Goal: Information Seeking & Learning: Compare options

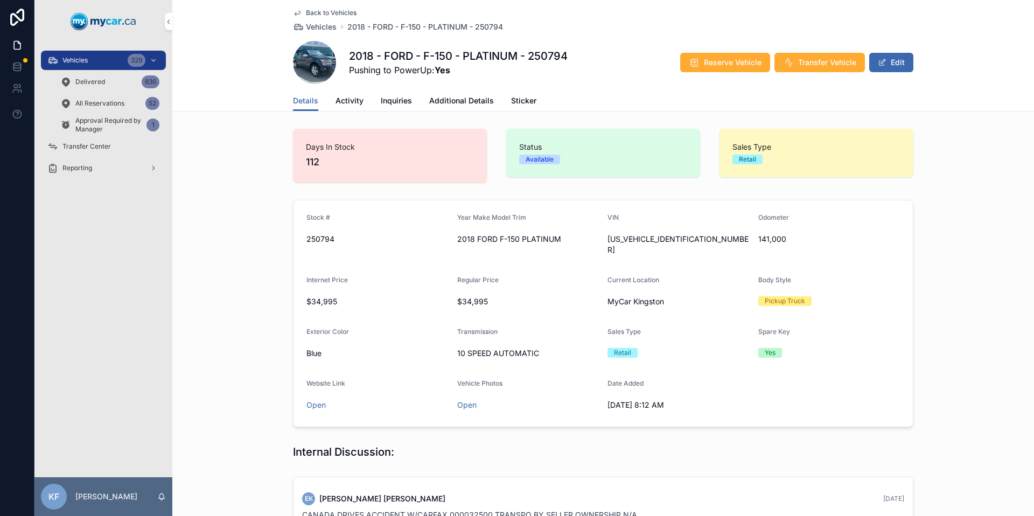
scroll to position [247, 0]
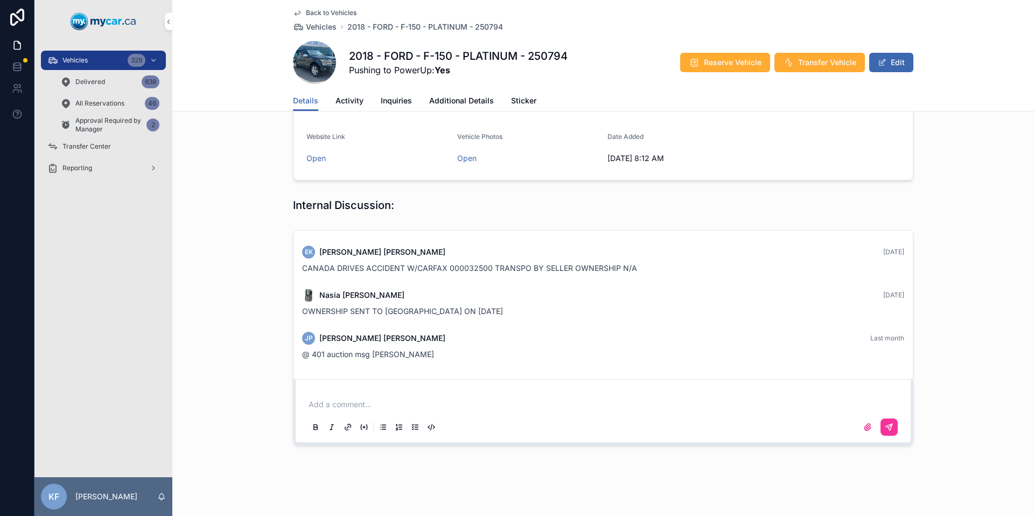
click at [139, 65] on div "329" at bounding box center [137, 60] width 18 height 13
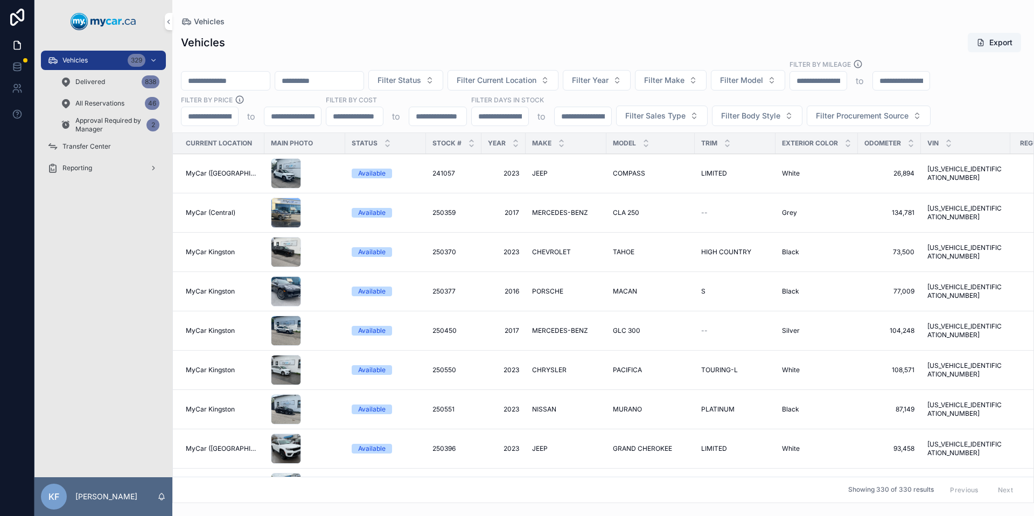
click at [609, 82] on span "Filter Year" at bounding box center [590, 80] width 37 height 11
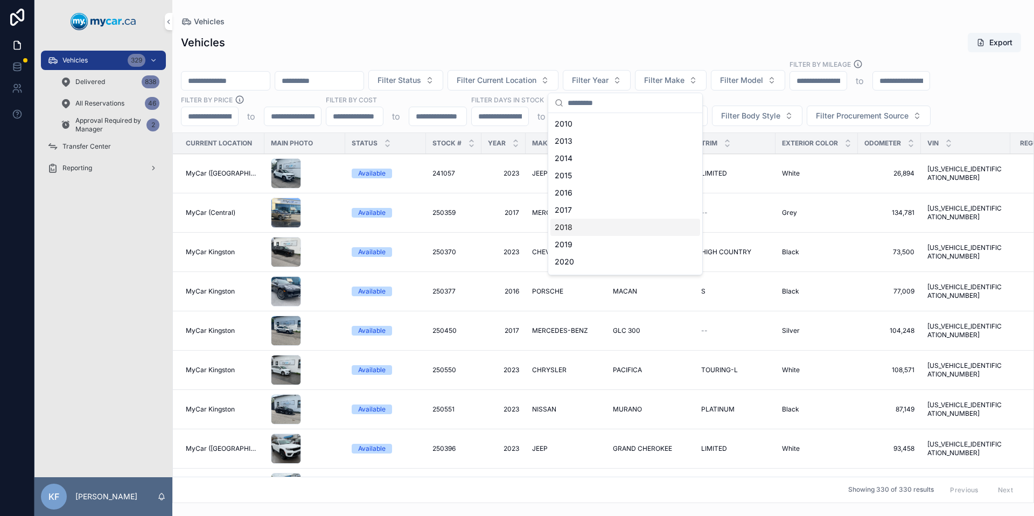
click at [608, 231] on div "2018" at bounding box center [626, 227] width 150 height 17
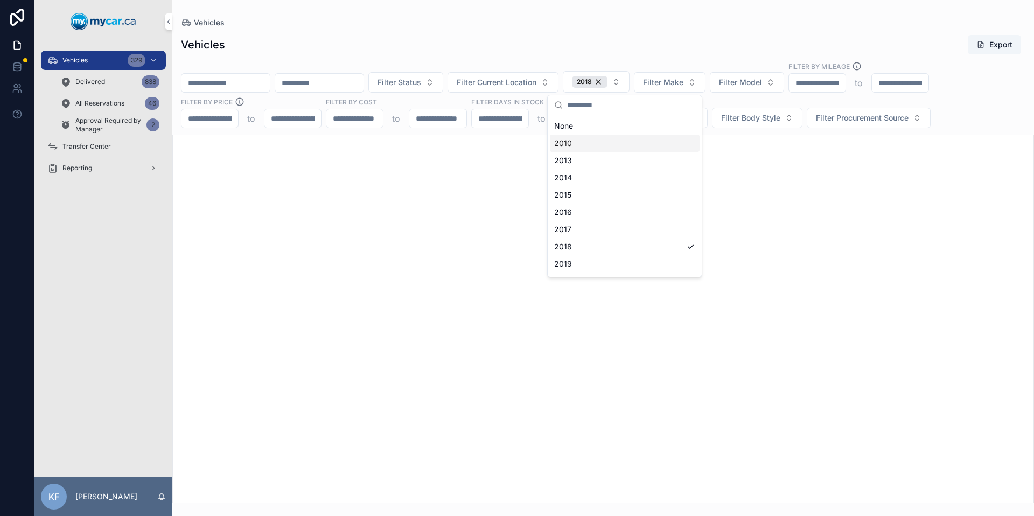
click at [684, 77] on span "Filter Make" at bounding box center [663, 82] width 40 height 11
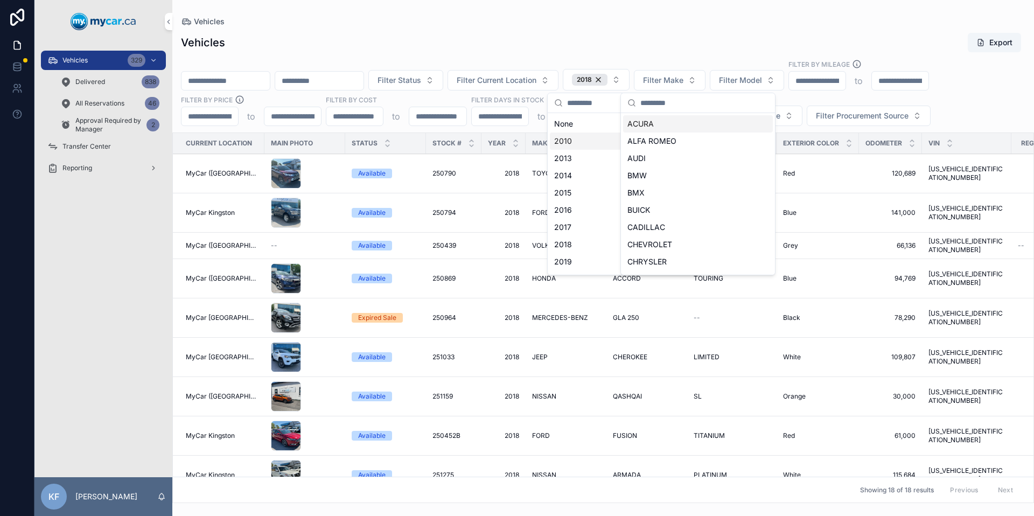
click at [684, 80] on span "Filter Make" at bounding box center [663, 80] width 40 height 11
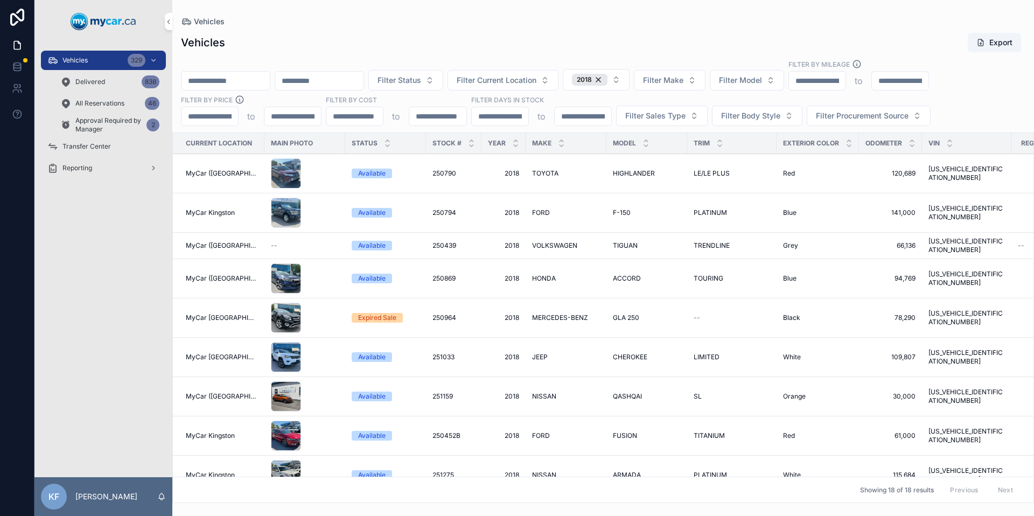
click at [684, 80] on span "Filter Make" at bounding box center [663, 80] width 40 height 11
type input "***"
click at [649, 123] on span "MERCEDES-BENZ" at bounding box center [660, 124] width 64 height 11
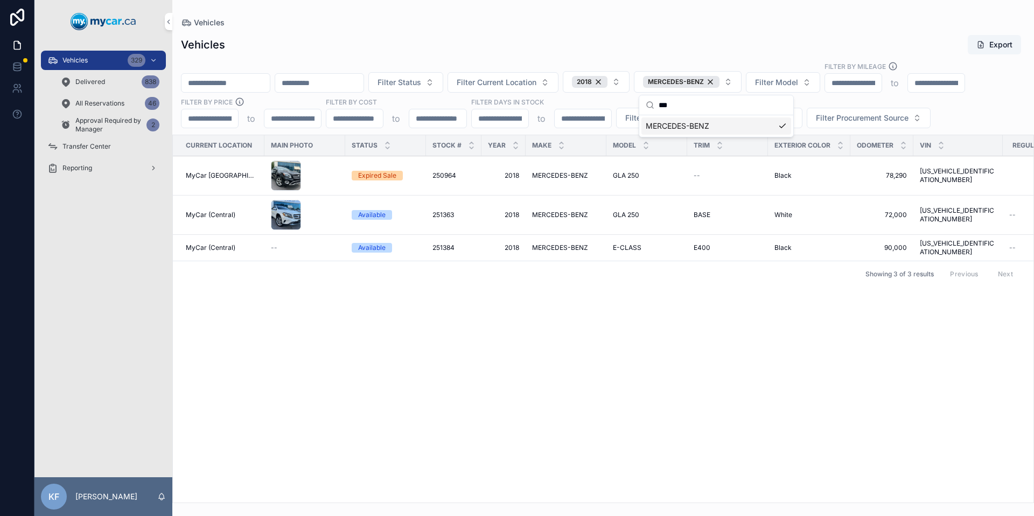
click at [640, 20] on div "Vehicles" at bounding box center [603, 22] width 845 height 11
click at [827, 119] on span "Filter Procurement Source" at bounding box center [862, 118] width 93 height 11
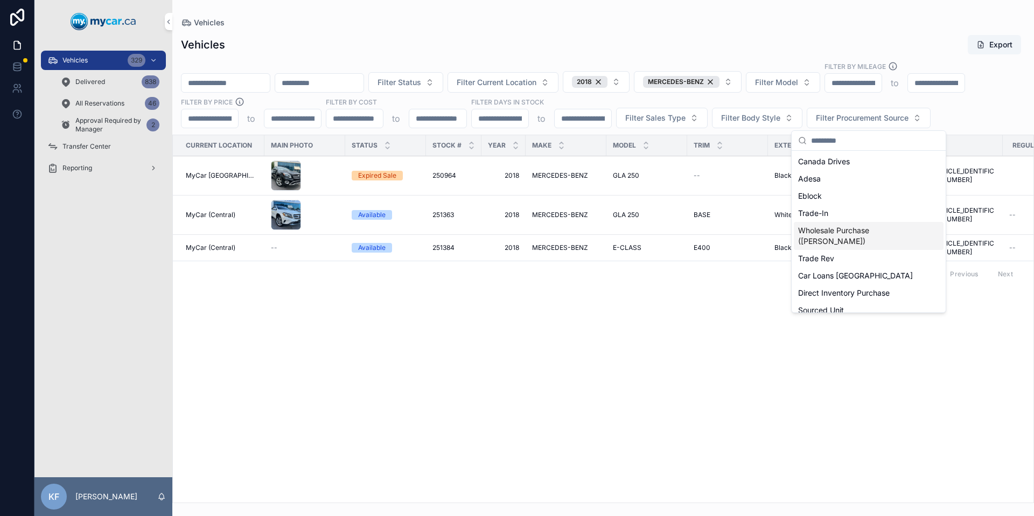
click at [872, 225] on div "Wholesale Purchase ([PERSON_NAME])" at bounding box center [869, 236] width 150 height 28
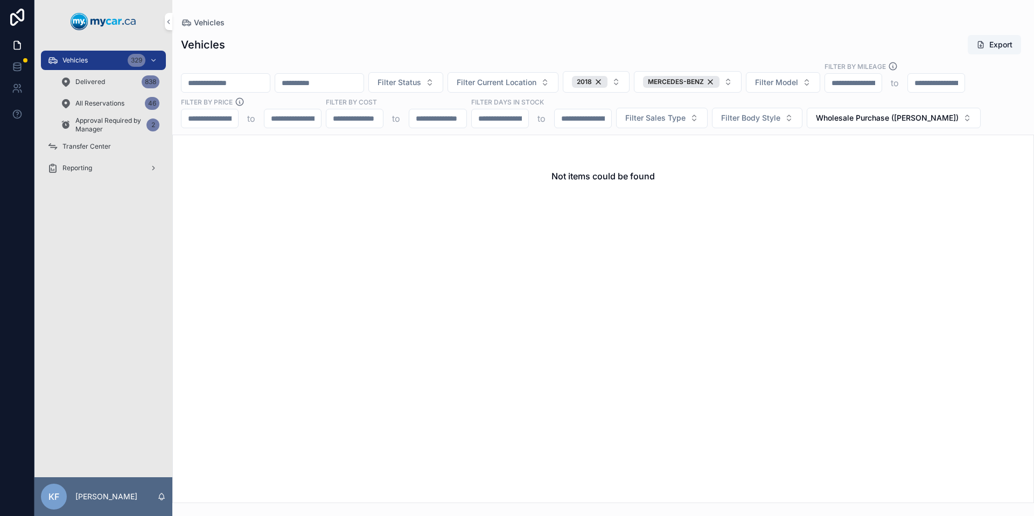
click at [854, 115] on span "Wholesale Purchase ([PERSON_NAME])" at bounding box center [887, 118] width 143 height 11
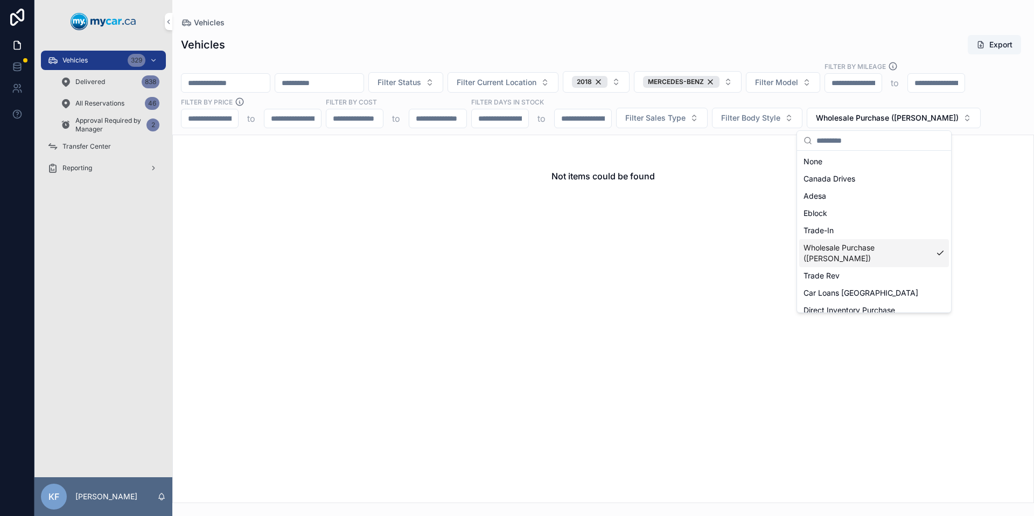
click at [856, 243] on div "Wholesale Purchase ([PERSON_NAME])" at bounding box center [875, 253] width 150 height 28
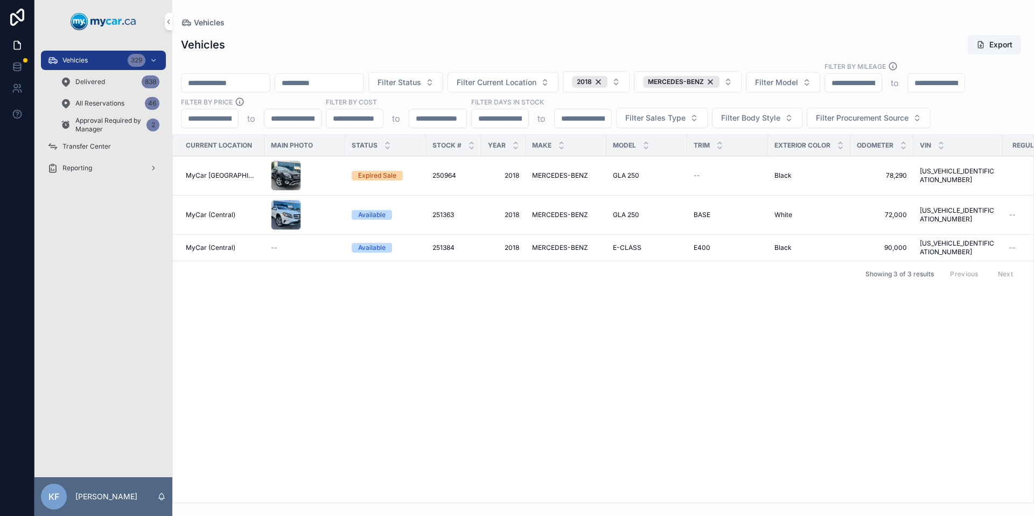
click at [780, 40] on div "Vehicles Export" at bounding box center [603, 44] width 845 height 20
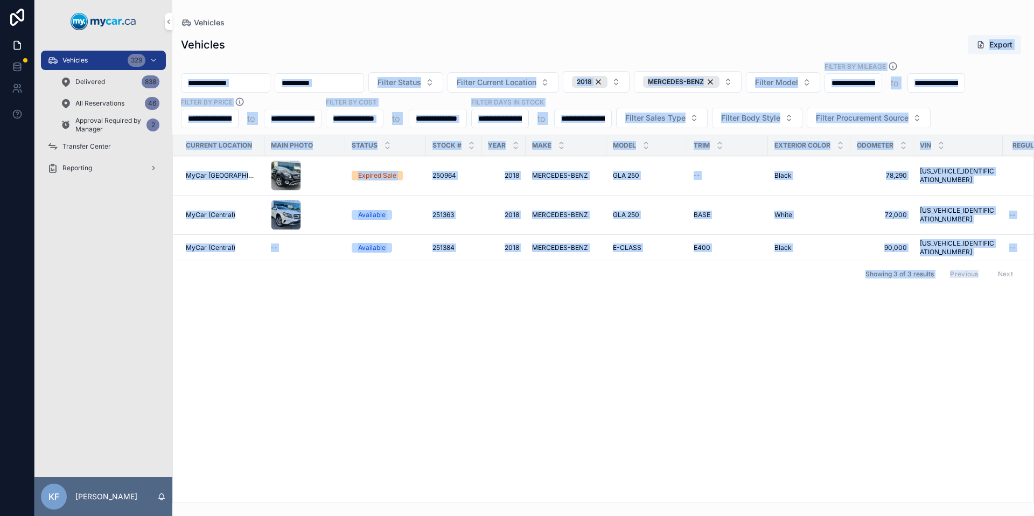
drag, startPoint x: 448, startPoint y: 53, endPoint x: 955, endPoint y: 320, distance: 572.6
click at [954, 323] on div "Vehicles Export Filter Status Filter Current Location 2018 MERCEDES-BENZ Filter…" at bounding box center [603, 265] width 862 height 475
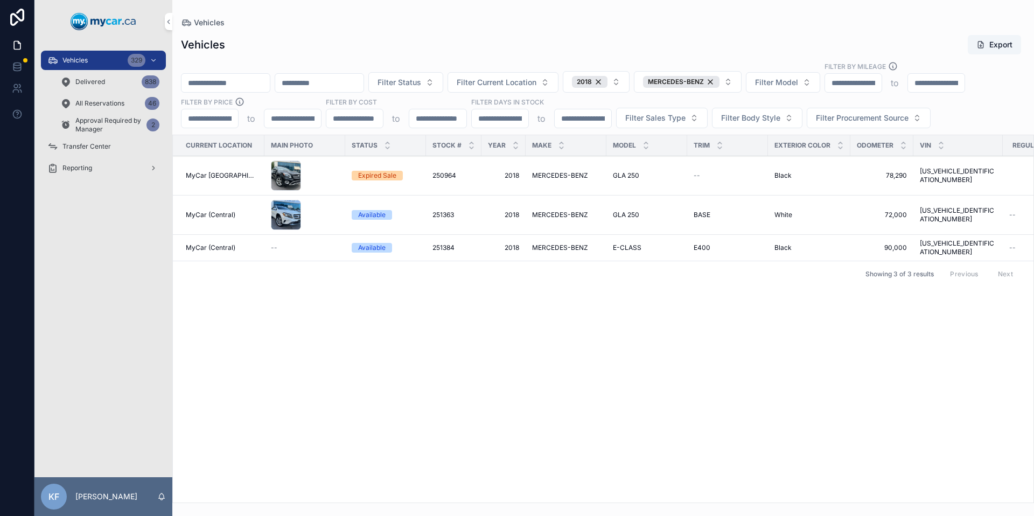
click at [956, 318] on div "Current Location Main Photo Status Stock # Year Make Model Trim Exterior Color …" at bounding box center [603, 318] width 861 height 367
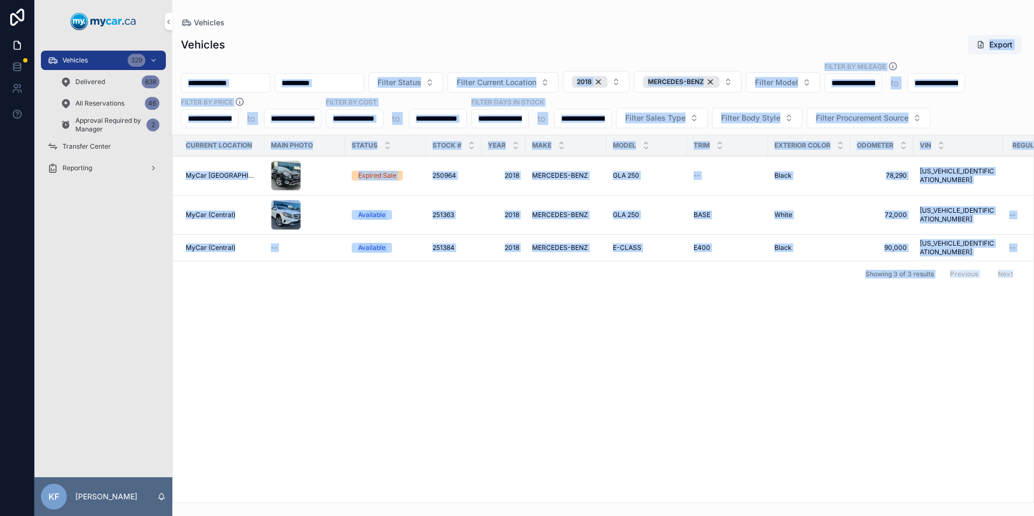
drag, startPoint x: 1018, startPoint y: 300, endPoint x: 498, endPoint y: 37, distance: 582.9
click at [544, 40] on div "Vehicles Export Filter Status Filter Current Location 2018 MERCEDES-BENZ Filter…" at bounding box center [603, 265] width 862 height 475
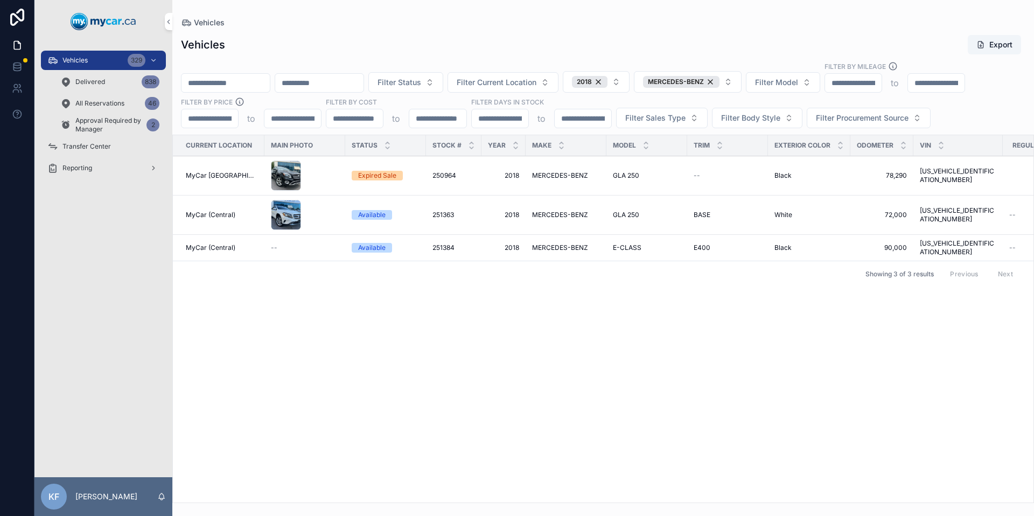
click at [498, 37] on div "Vehicles Export" at bounding box center [603, 44] width 845 height 20
click at [608, 82] on div "2018" at bounding box center [590, 82] width 36 height 12
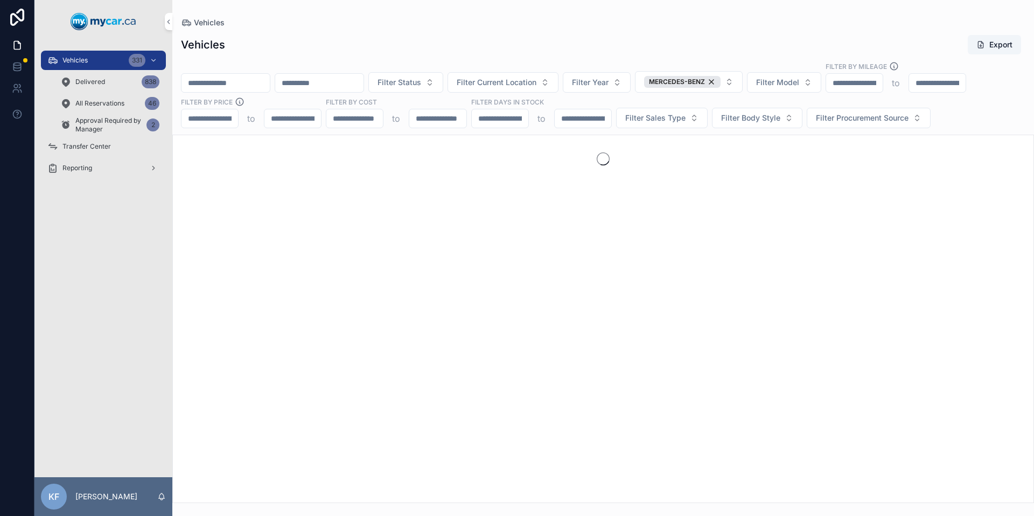
click at [721, 80] on div "MERCEDES-BENZ" at bounding box center [682, 82] width 77 height 12
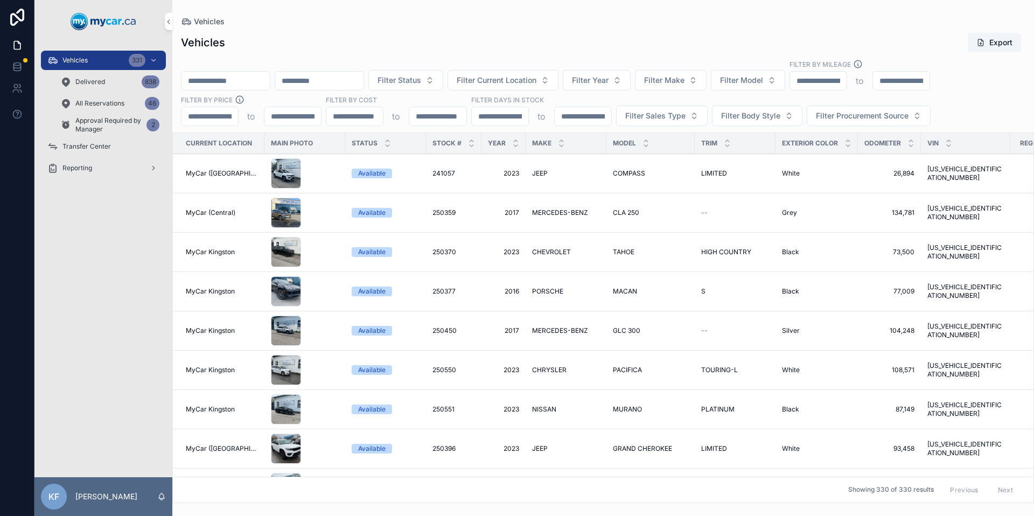
click at [763, 80] on span "Filter Model" at bounding box center [741, 80] width 43 height 11
type input "**"
click at [765, 147] on div "GRAND CHEROKEE" at bounding box center [776, 141] width 150 height 17
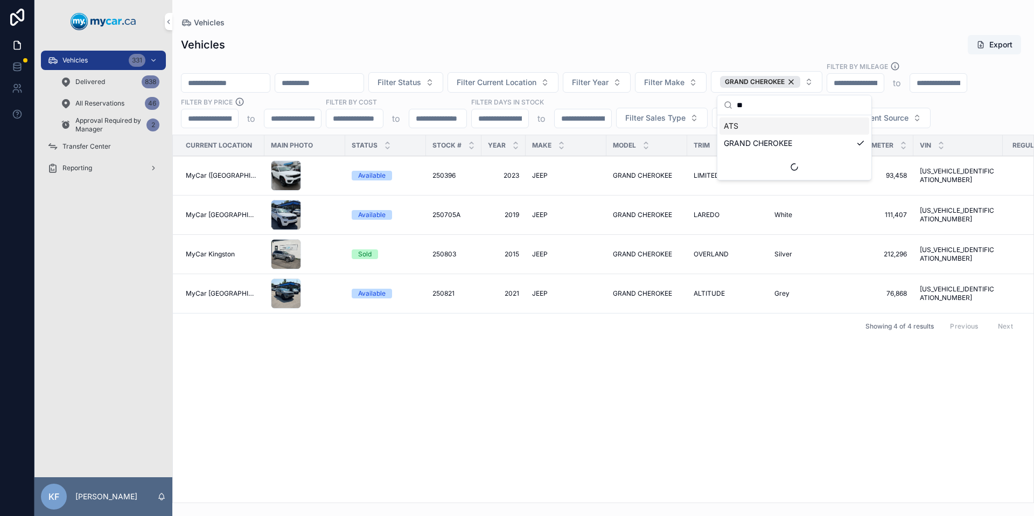
click at [766, 45] on div "Vehicles Export" at bounding box center [603, 44] width 845 height 20
click at [656, 289] on span "GRAND CHEROKEE" at bounding box center [642, 293] width 59 height 9
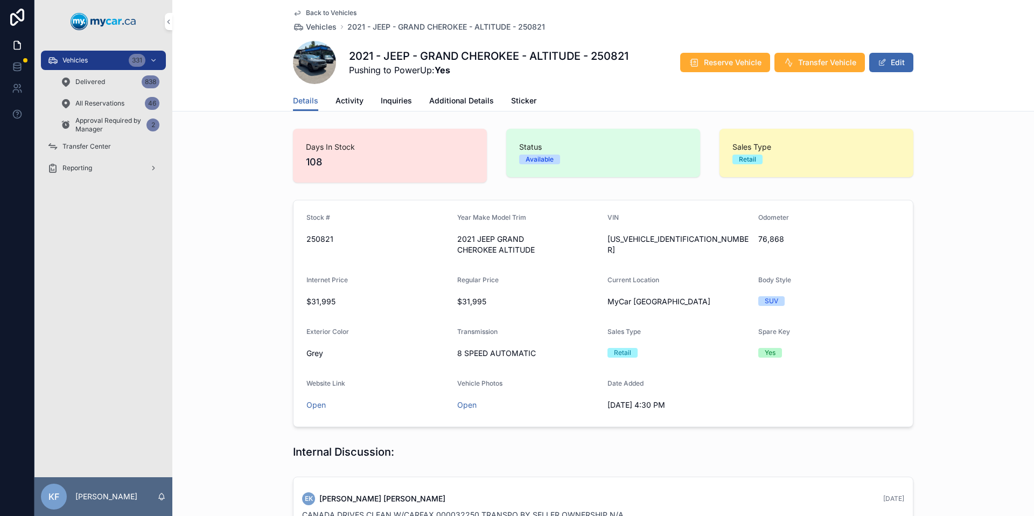
click at [435, 225] on div "Stock #" at bounding box center [378, 219] width 142 height 13
click at [321, 239] on span "250821" at bounding box center [378, 239] width 142 height 11
click at [726, 64] on span "Reserve Vehicle" at bounding box center [733, 62] width 58 height 11
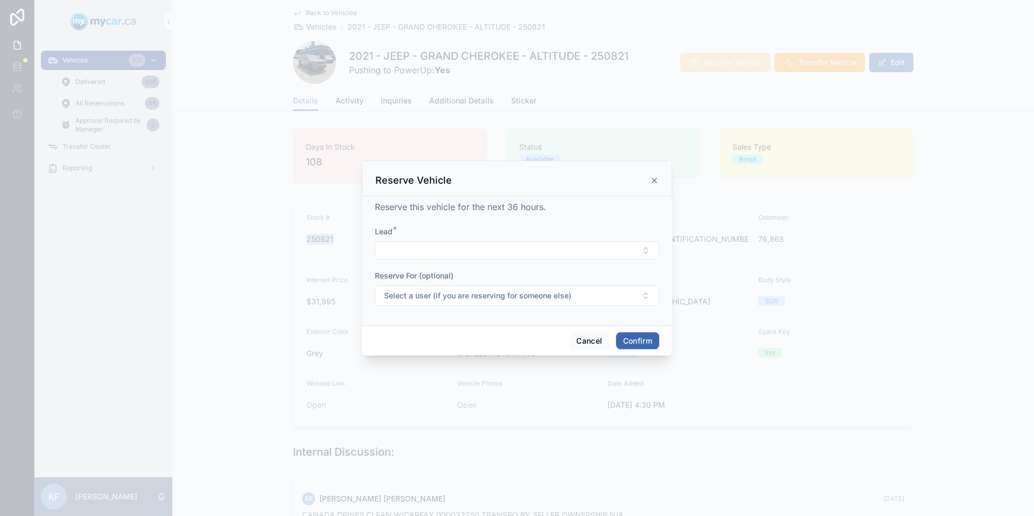
click at [506, 247] on button "Select Button" at bounding box center [517, 250] width 284 height 18
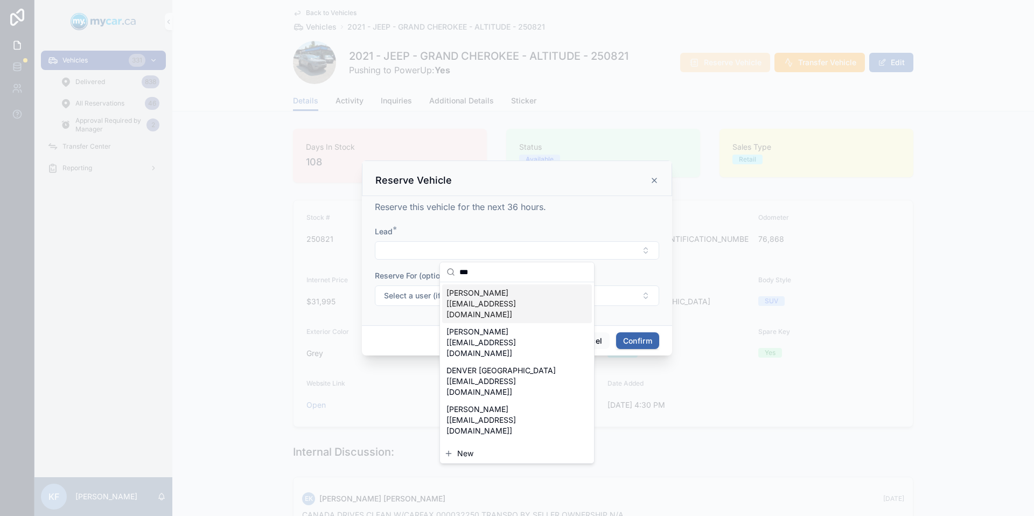
type input "***"
click at [476, 297] on span "[PERSON_NAME] [[EMAIL_ADDRESS][DOMAIN_NAME]]" at bounding box center [511, 304] width 128 height 32
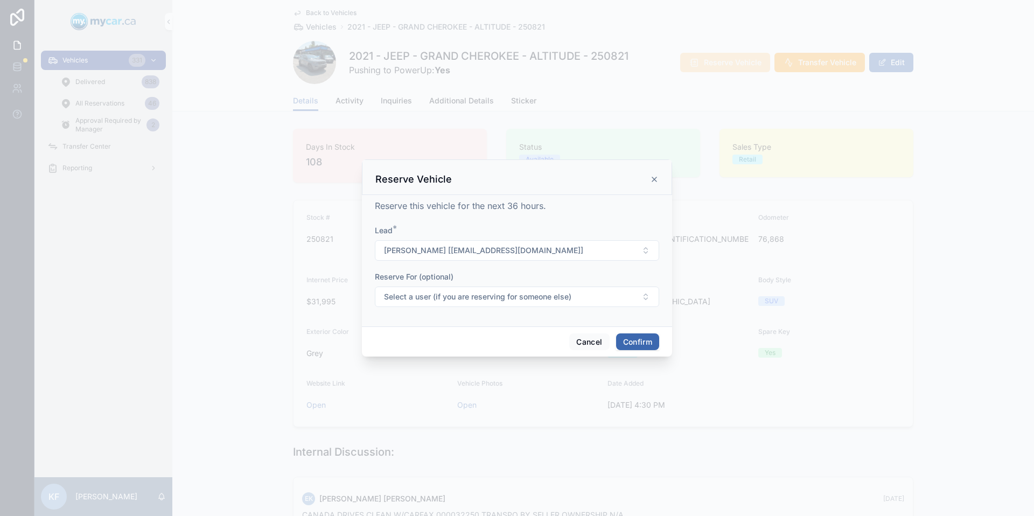
click at [627, 341] on button "Confirm" at bounding box center [637, 342] width 43 height 17
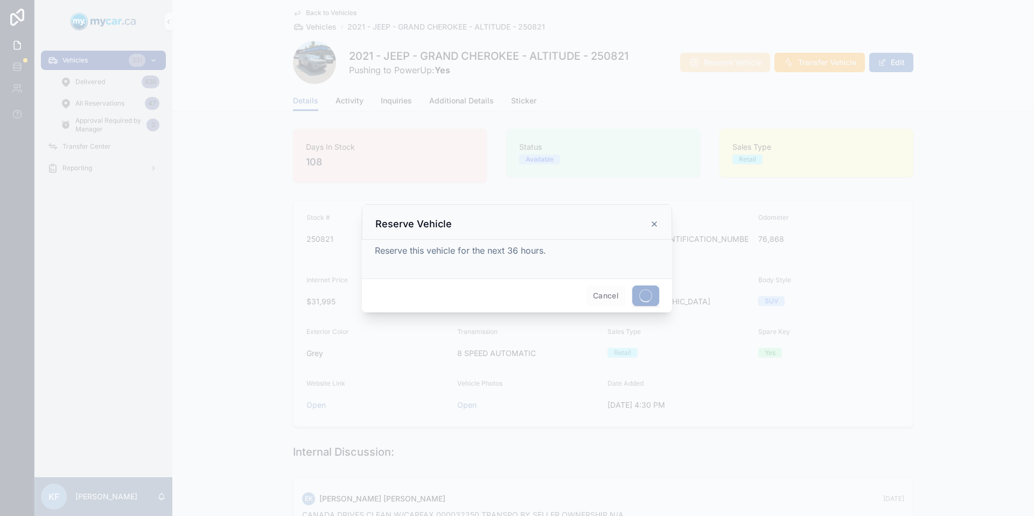
click at [658, 224] on icon at bounding box center [654, 224] width 9 height 9
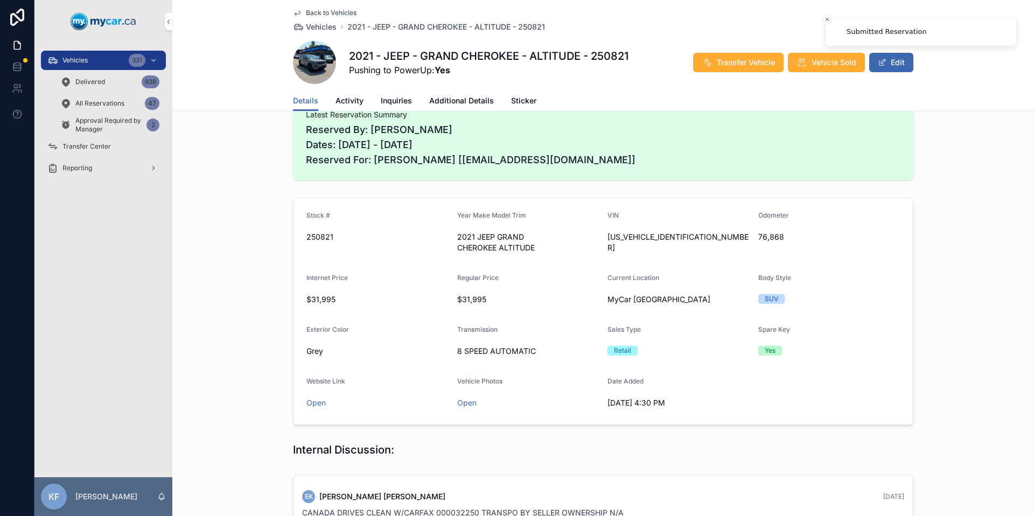
scroll to position [169, 0]
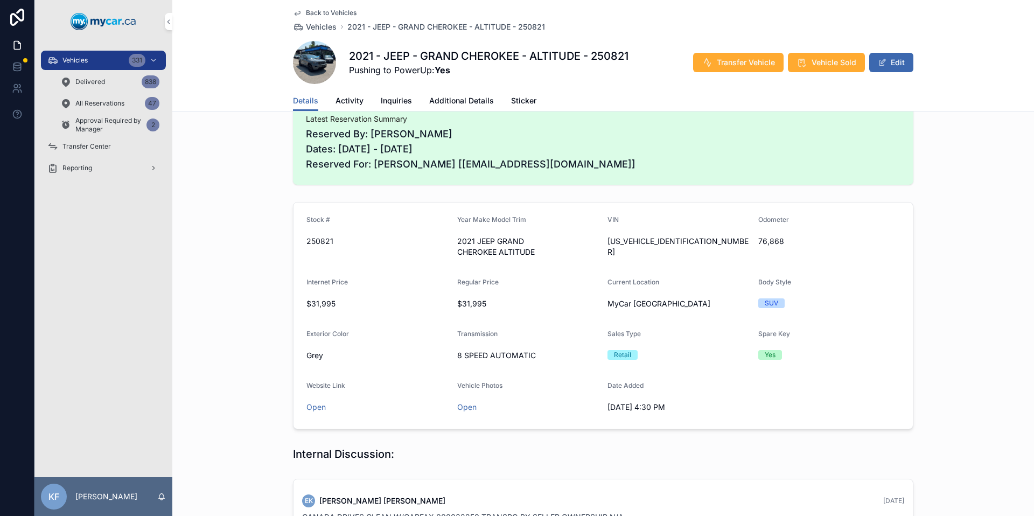
click at [318, 238] on span "250821" at bounding box center [378, 241] width 142 height 11
copy span "250821"
click at [313, 242] on span "250821" at bounding box center [378, 241] width 142 height 11
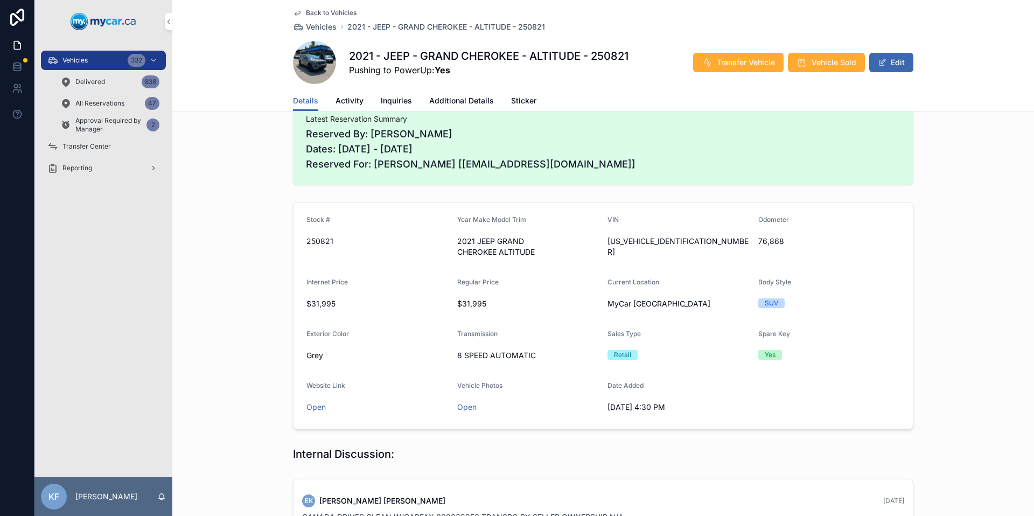
click at [315, 11] on span "Back to Vehicles" at bounding box center [331, 13] width 51 height 9
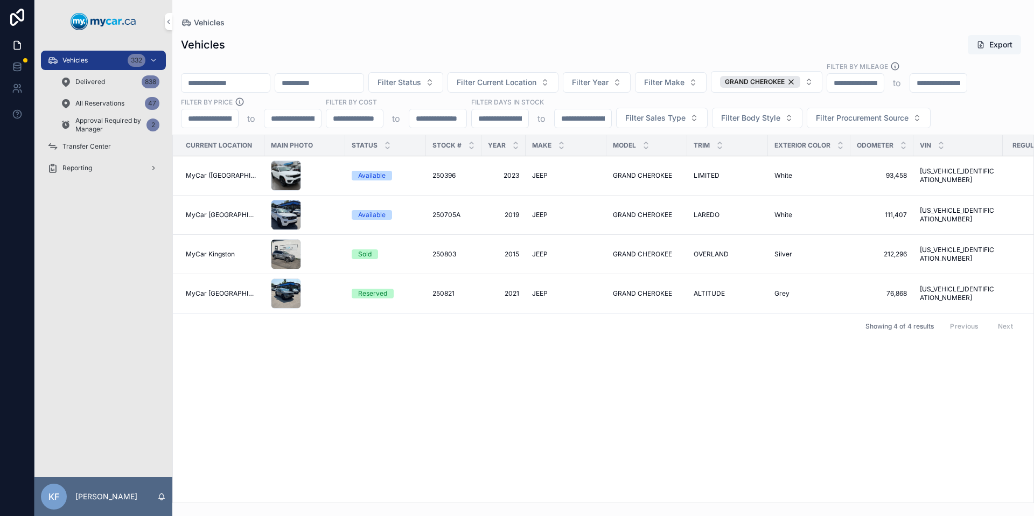
click at [801, 84] on div "GRAND CHEROKEE" at bounding box center [760, 82] width 80 height 12
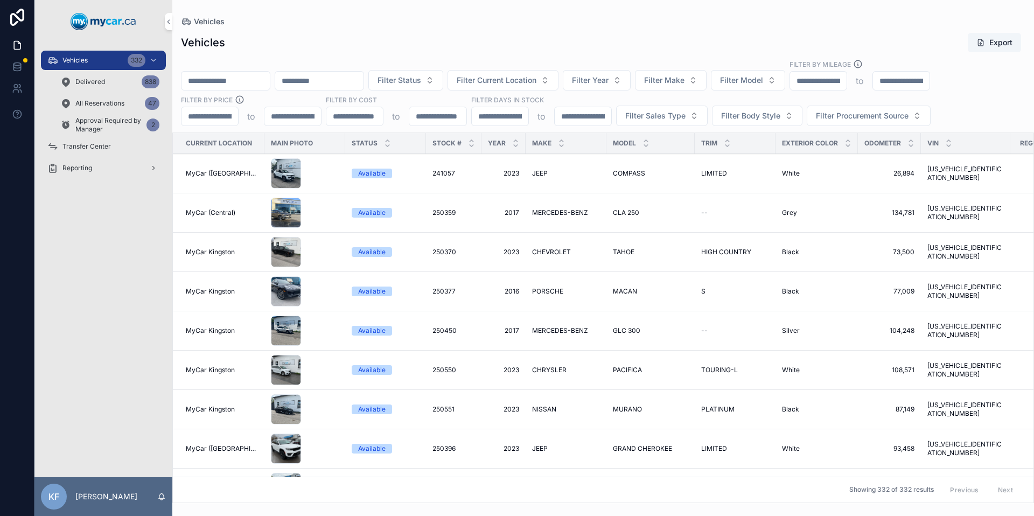
click at [763, 78] on span "Filter Model" at bounding box center [741, 80] width 43 height 11
type input "***"
click at [755, 127] on div "KONA" at bounding box center [776, 123] width 150 height 17
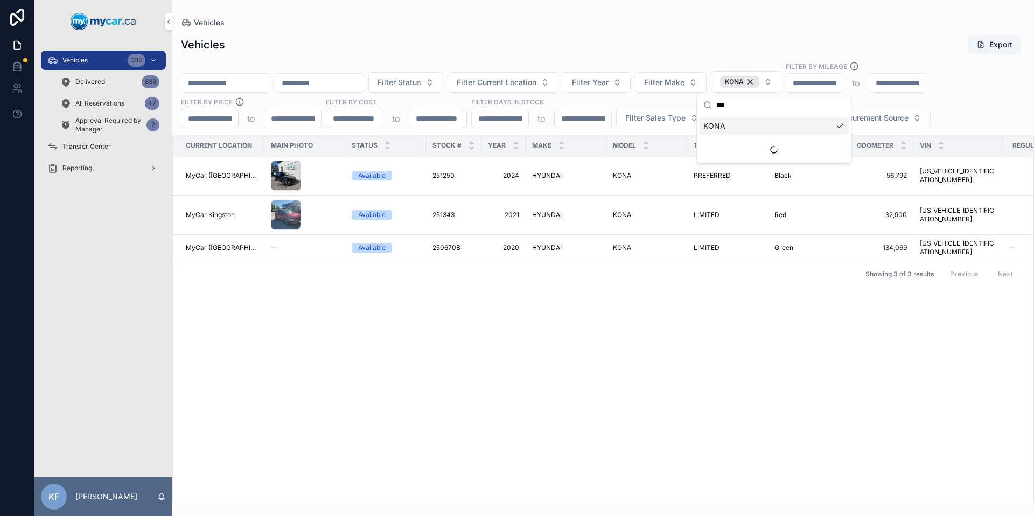
click at [713, 34] on div "Vehicles Export" at bounding box center [603, 44] width 845 height 20
click at [551, 214] on span "HYUNDAI" at bounding box center [547, 215] width 30 height 9
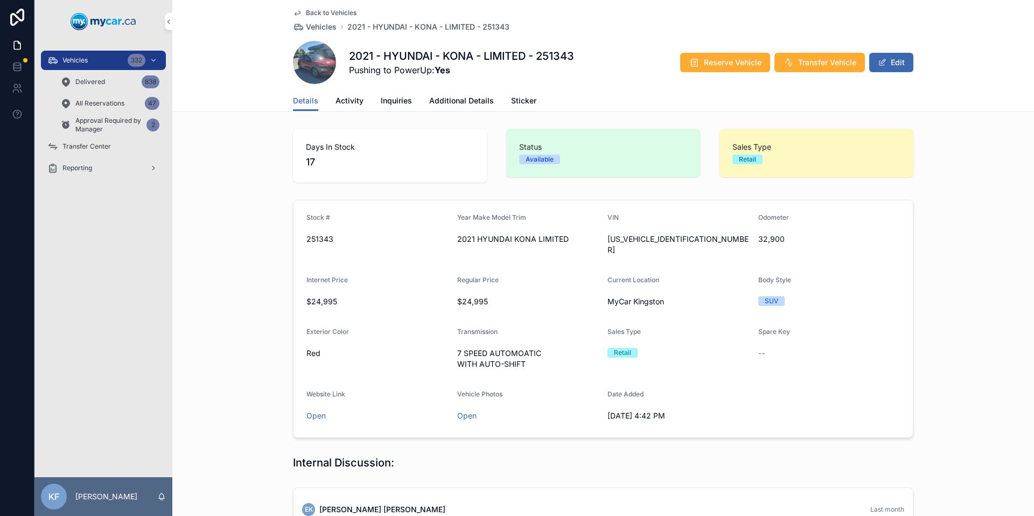
click at [725, 61] on span "Reserve Vehicle" at bounding box center [733, 62] width 58 height 11
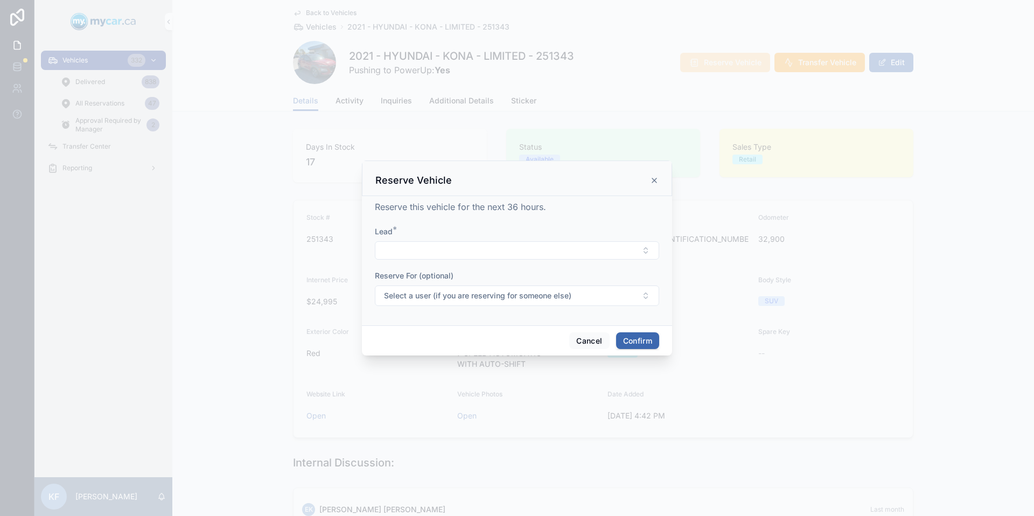
click at [541, 242] on button "Select Button" at bounding box center [517, 250] width 284 height 18
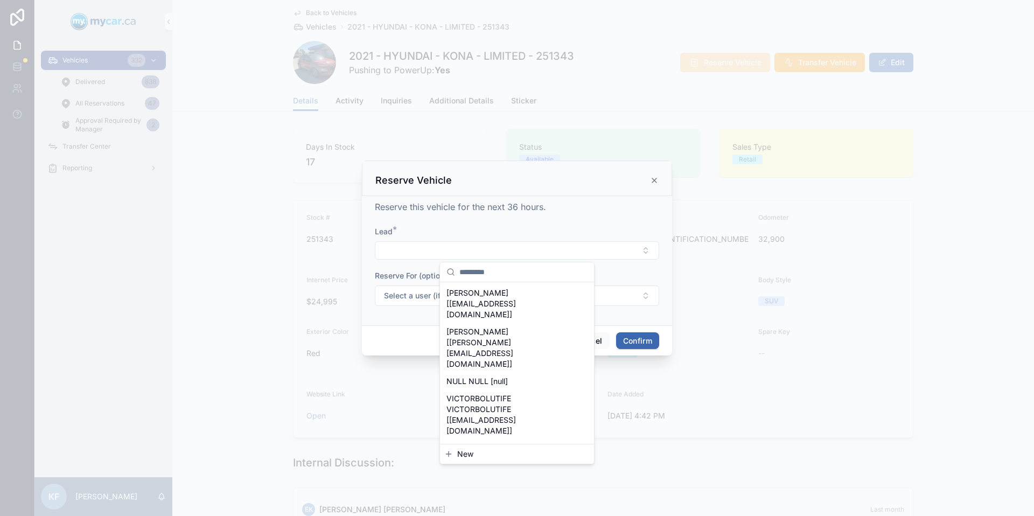
click at [458, 458] on span "New" at bounding box center [465, 454] width 16 height 11
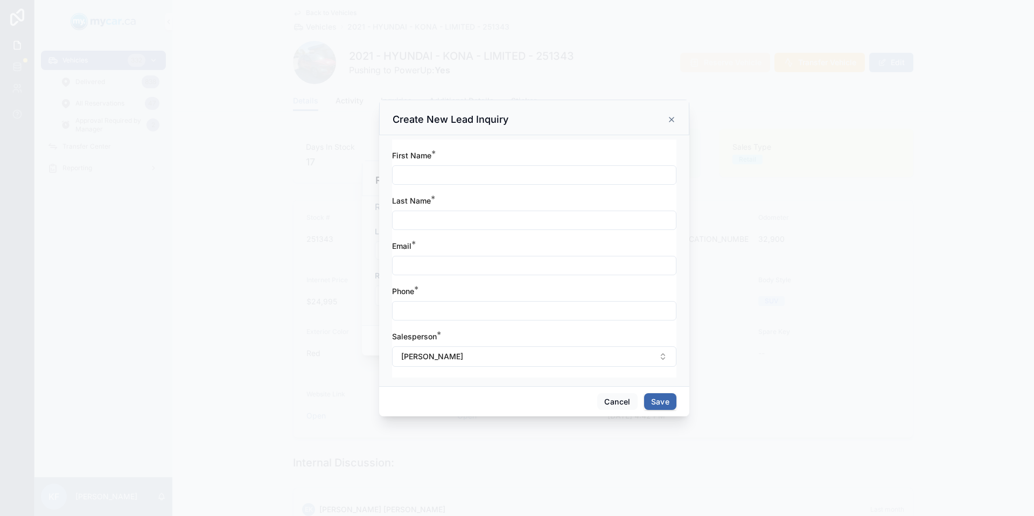
click at [516, 173] on input "text" at bounding box center [534, 175] width 283 height 15
type input "******"
click at [457, 223] on input "text" at bounding box center [534, 220] width 283 height 15
type input "*****"
click at [457, 265] on input "text" at bounding box center [534, 265] width 283 height 15
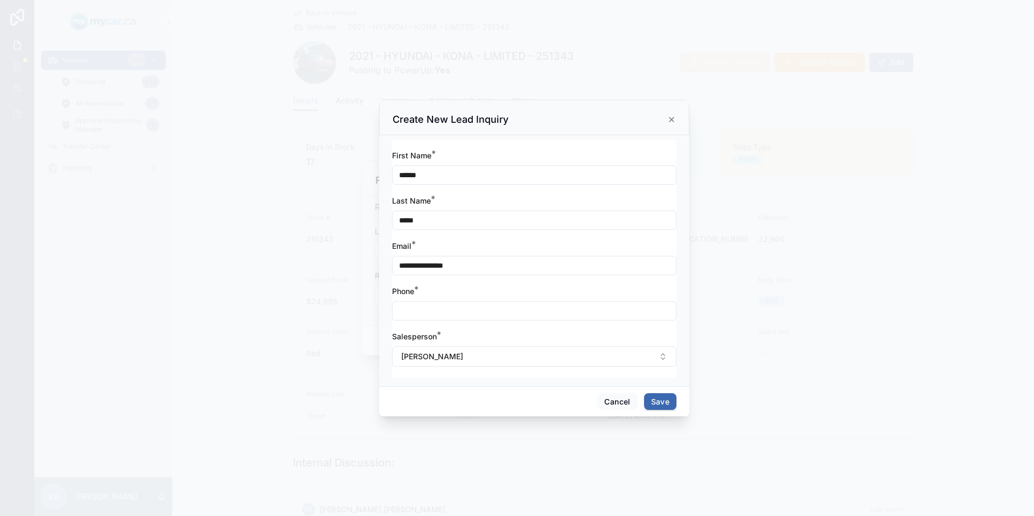
type input "**********"
click at [489, 307] on input "text" at bounding box center [534, 310] width 283 height 15
type input "**********"
click at [658, 397] on button "Save" at bounding box center [660, 401] width 32 height 17
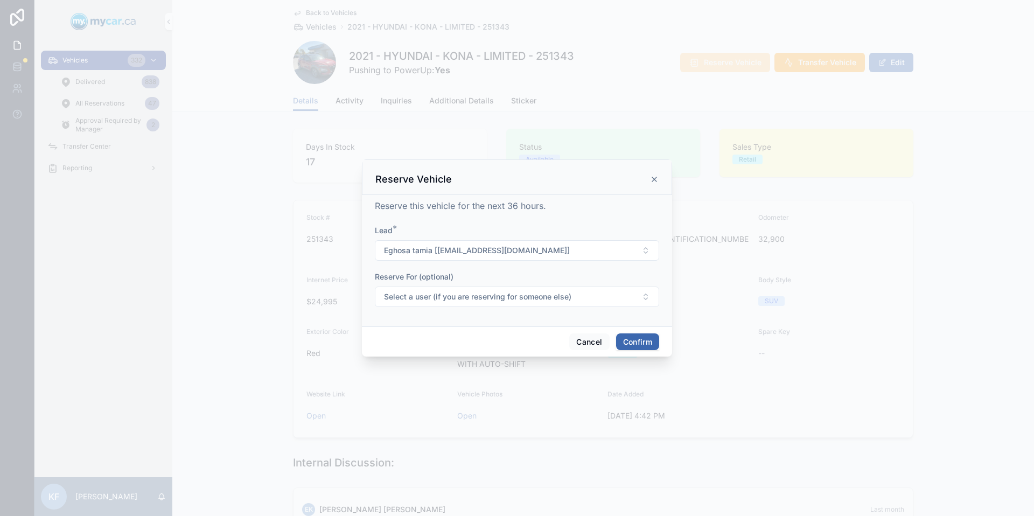
click at [641, 343] on button "Confirm" at bounding box center [637, 342] width 43 height 17
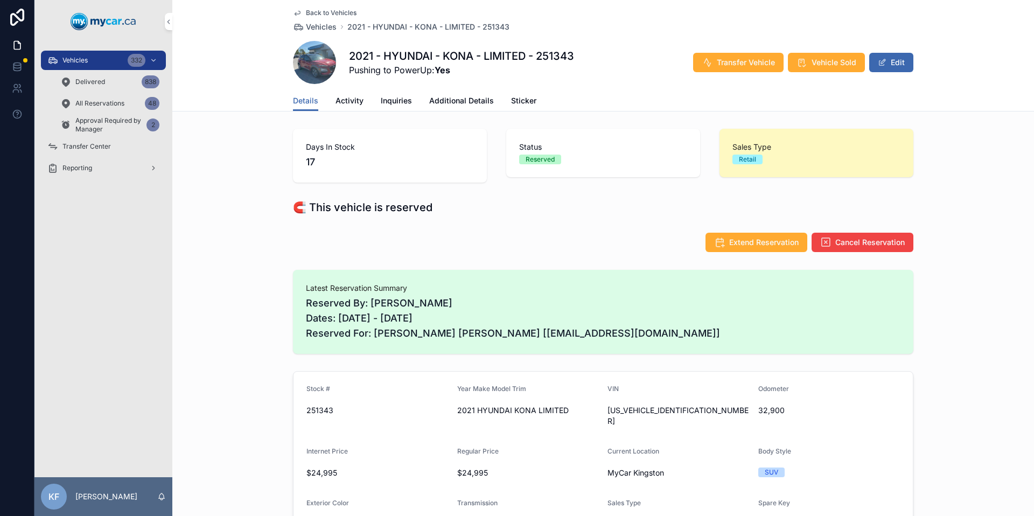
click at [331, 16] on span "Back to Vehicles" at bounding box center [331, 13] width 51 height 9
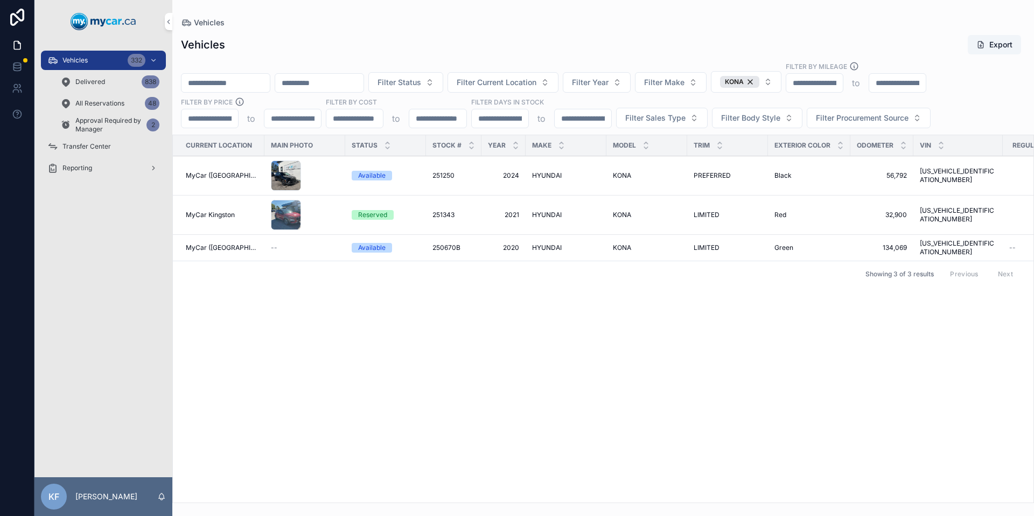
click at [760, 82] on div "KONA" at bounding box center [739, 82] width 39 height 12
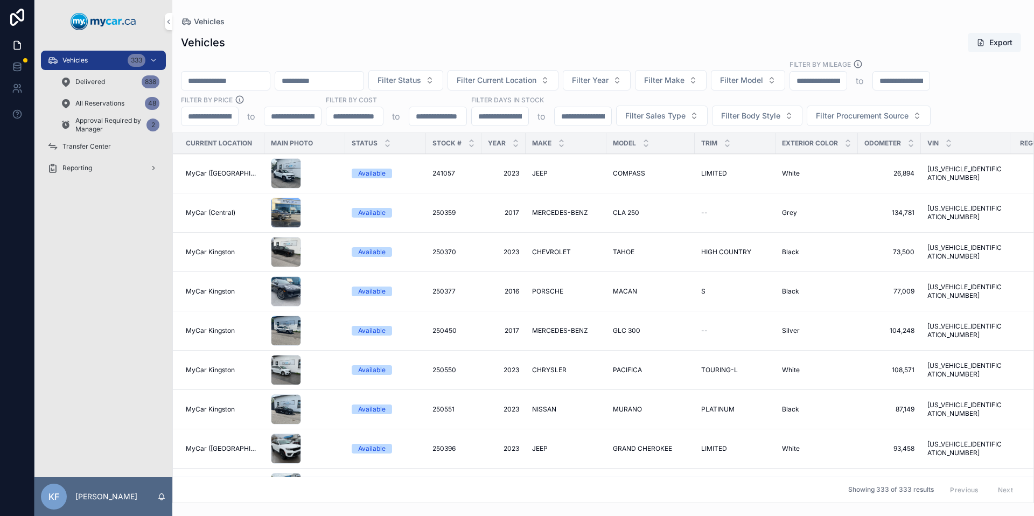
click at [114, 60] on div "Vehicles 333" at bounding box center [103, 60] width 112 height 17
click at [734, 115] on span "Filter Body Style" at bounding box center [750, 115] width 59 height 11
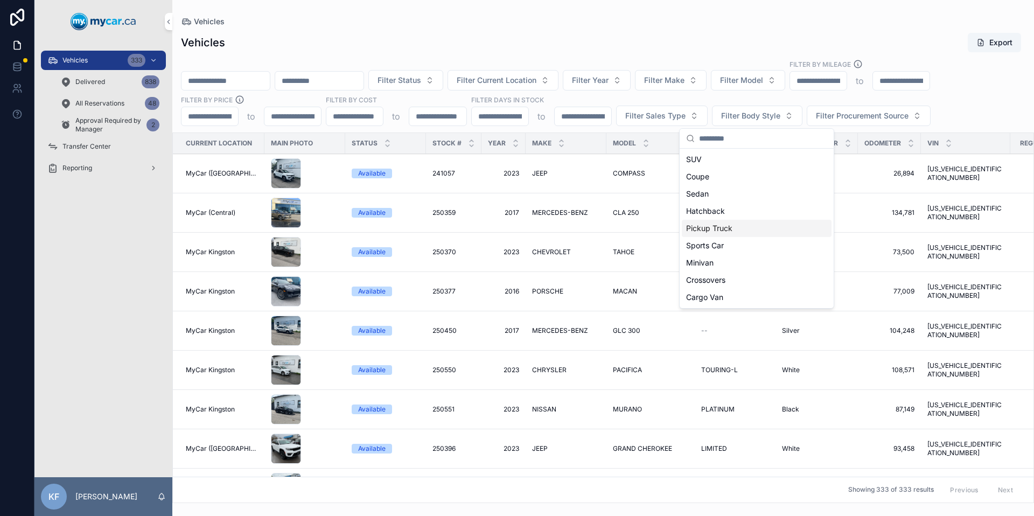
click at [728, 231] on div "Pickup Truck" at bounding box center [757, 228] width 150 height 17
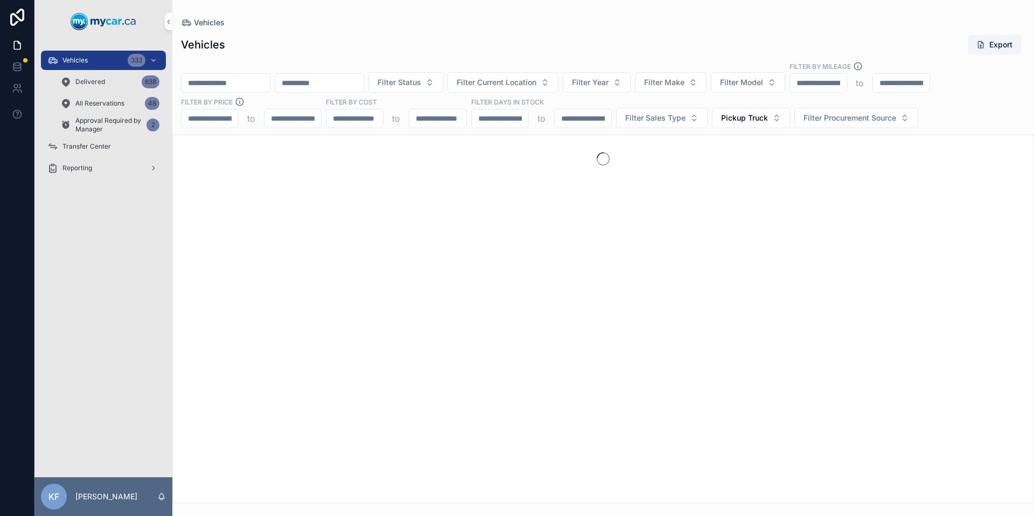
click at [636, 50] on div "Vehicles Export" at bounding box center [603, 44] width 845 height 20
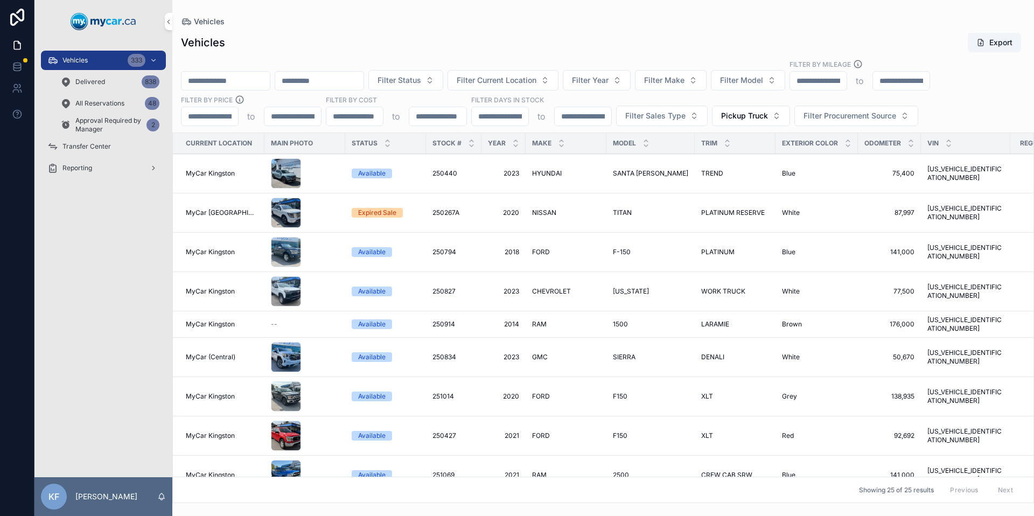
click at [766, 113] on span "Pickup Truck" at bounding box center [744, 115] width 47 height 11
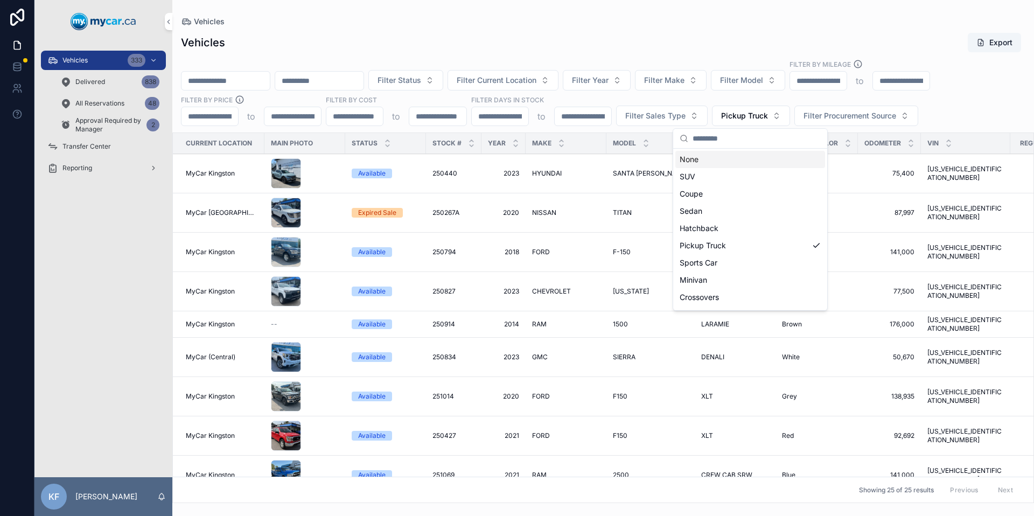
click at [713, 164] on div "None" at bounding box center [751, 159] width 150 height 17
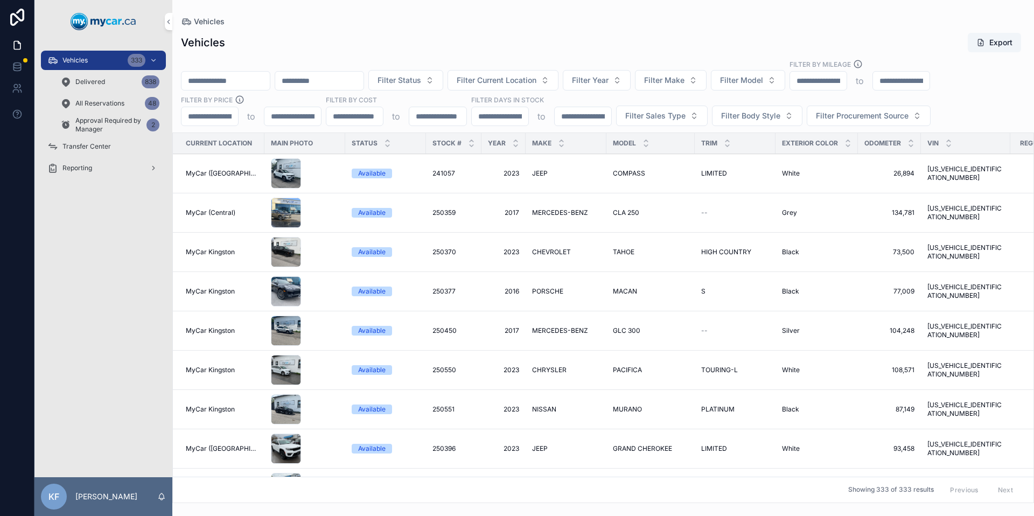
click at [763, 76] on span "Filter Model" at bounding box center [741, 80] width 43 height 11
click at [707, 75] on button "Filter Make" at bounding box center [671, 80] width 72 height 20
type input "**"
click at [676, 128] on div "CHEVROLET" at bounding box center [699, 123] width 150 height 17
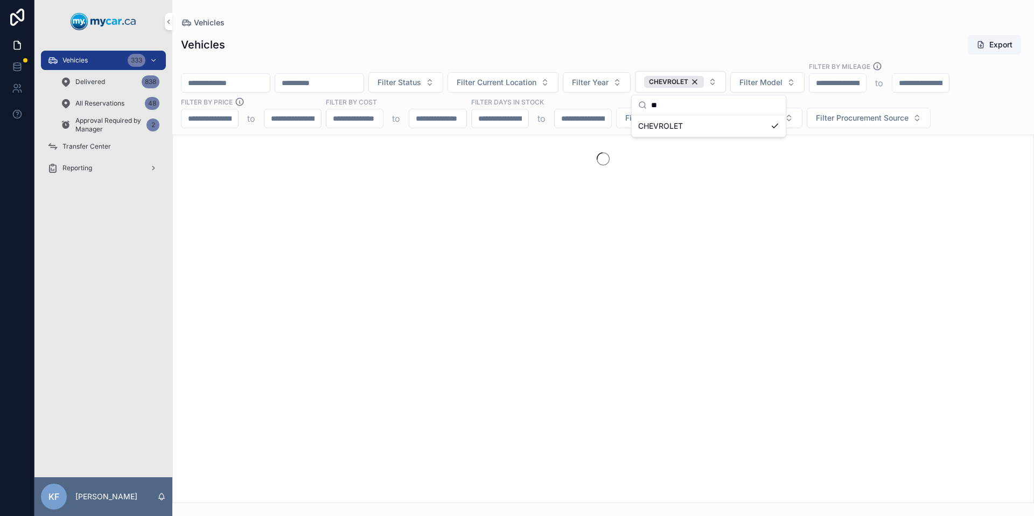
click at [691, 38] on div "Vehicles Export" at bounding box center [603, 44] width 845 height 20
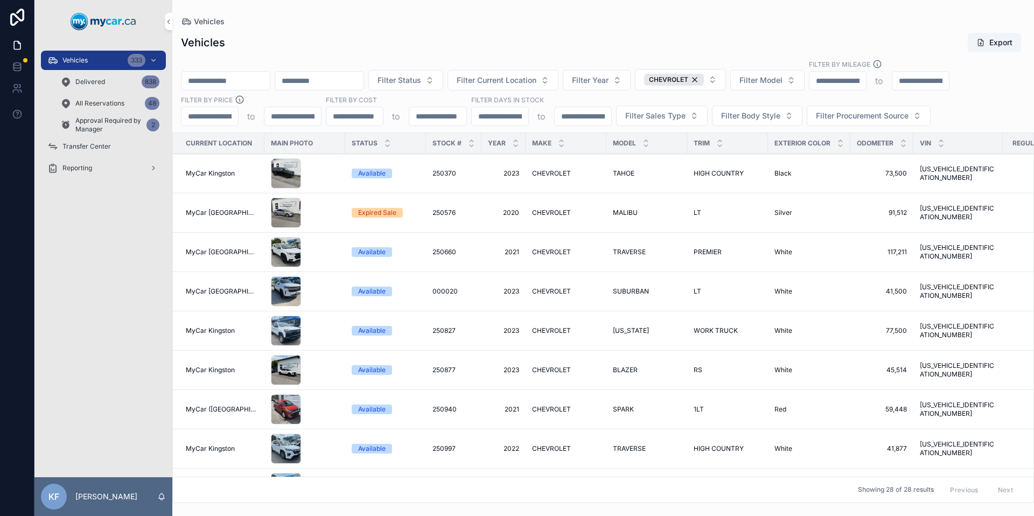
click at [249, 330] on div "MyCar Kingston" at bounding box center [222, 330] width 72 height 9
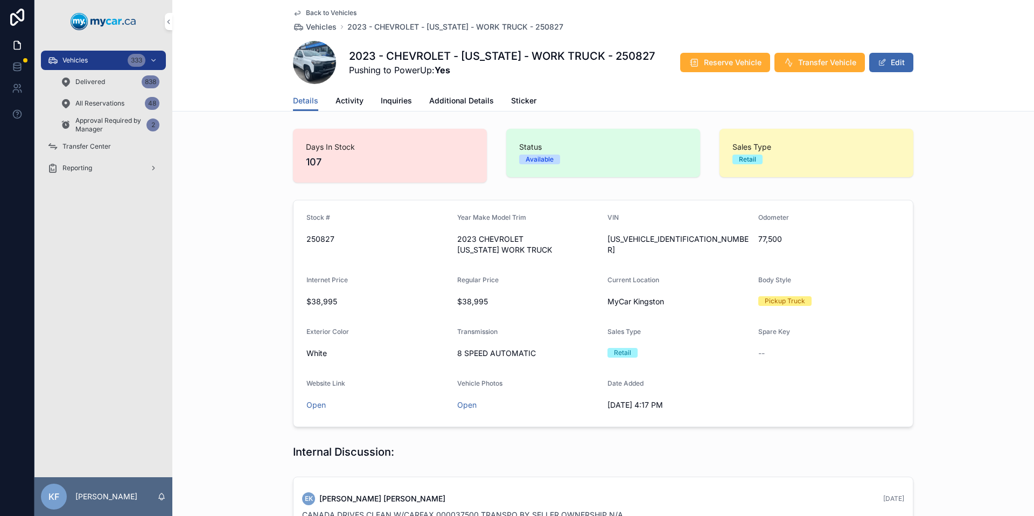
click at [322, 242] on span "250827" at bounding box center [378, 239] width 142 height 11
copy span "250827"
click at [70, 60] on span "Vehicles" at bounding box center [74, 60] width 25 height 9
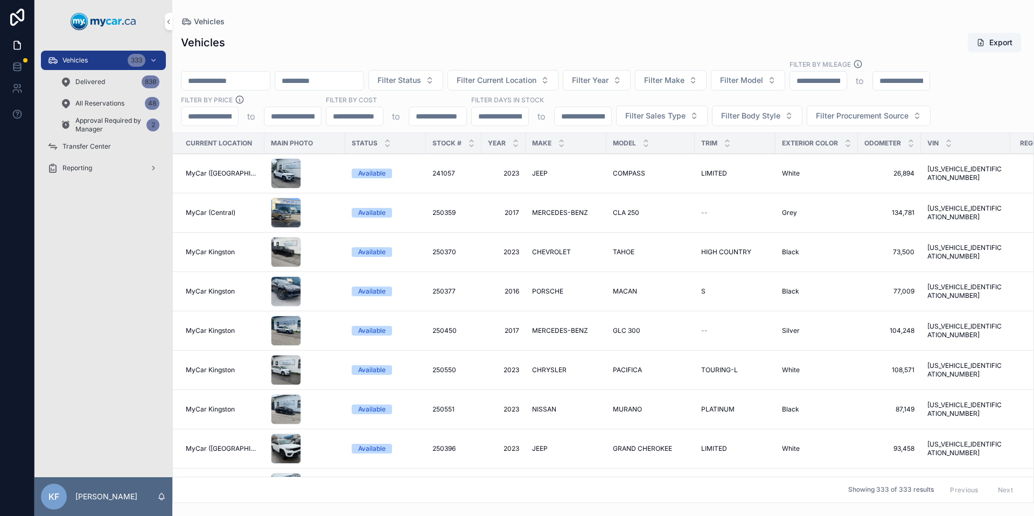
click at [742, 78] on button "Filter Model" at bounding box center [748, 80] width 74 height 20
type input "**"
click at [737, 126] on span "SUBURBAN" at bounding box center [725, 124] width 41 height 11
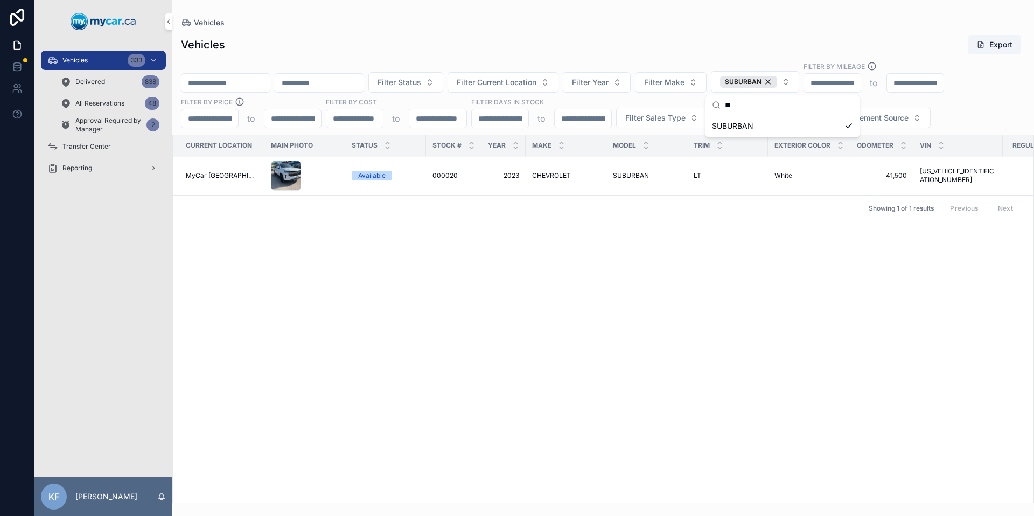
click at [499, 48] on div "Vehicles Export" at bounding box center [603, 44] width 845 height 20
click at [221, 173] on span "MyCar [GEOGRAPHIC_DATA]" at bounding box center [222, 175] width 72 height 9
